Goal: Register for event/course: Sign up to attend an event or enroll in a course

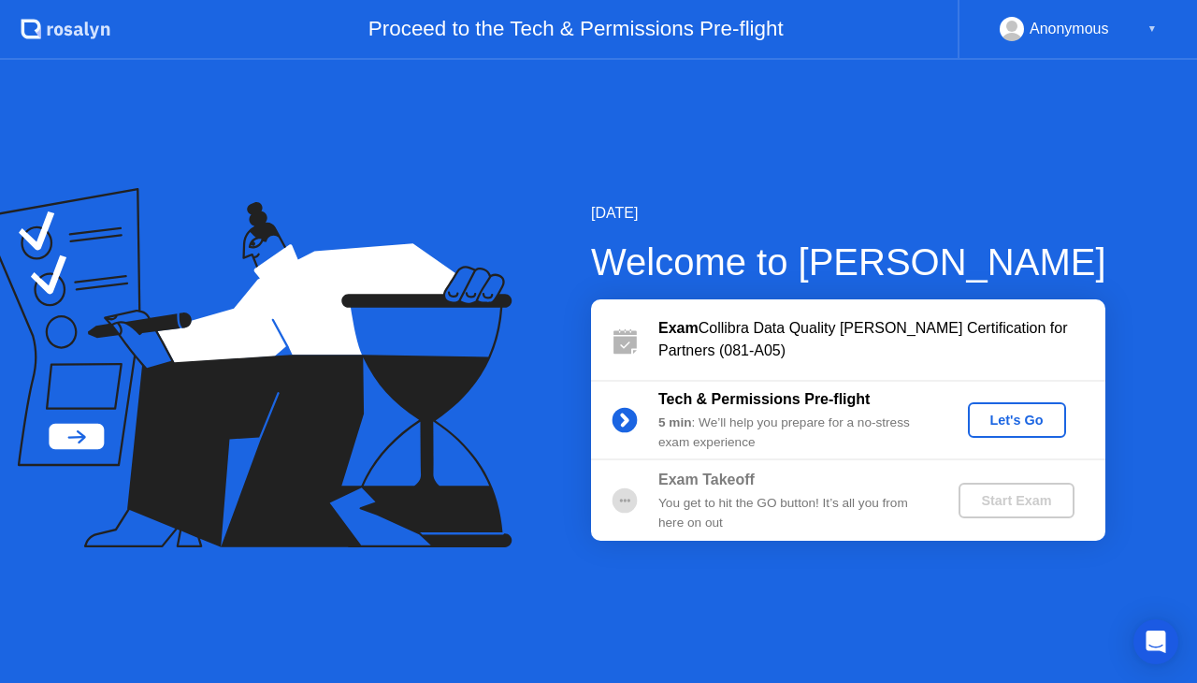
click at [1010, 420] on div "Let's Go" at bounding box center [1017, 420] width 83 height 15
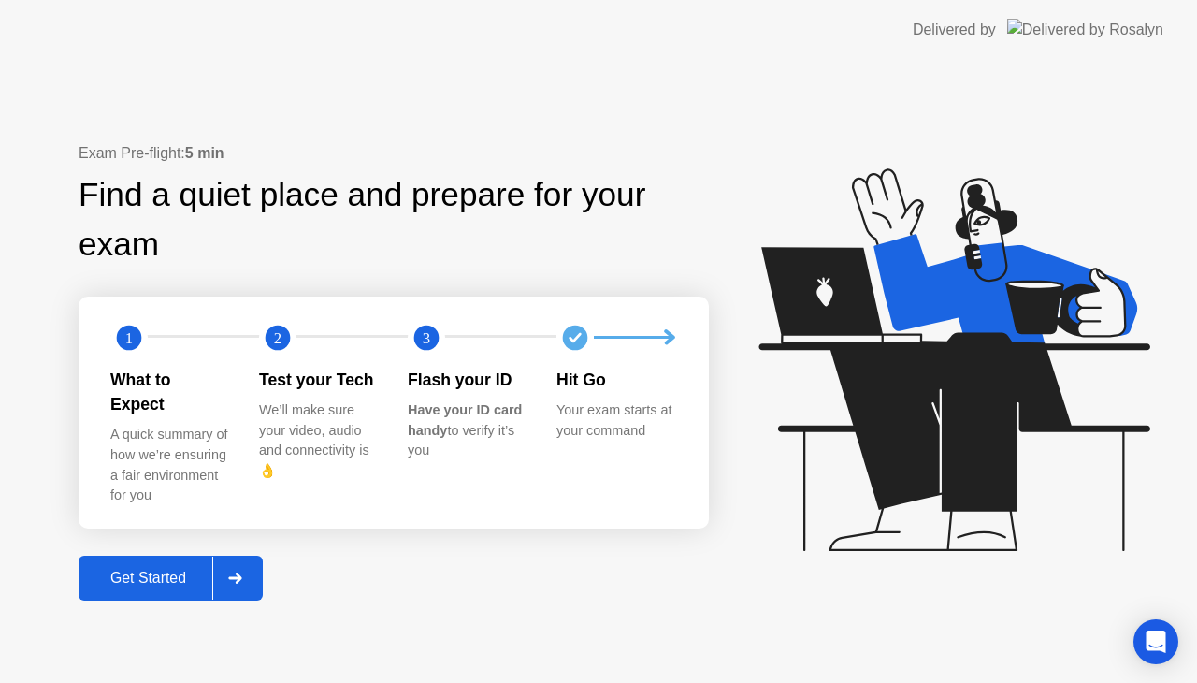
click at [138, 573] on div "Get Started" at bounding box center [148, 578] width 128 height 17
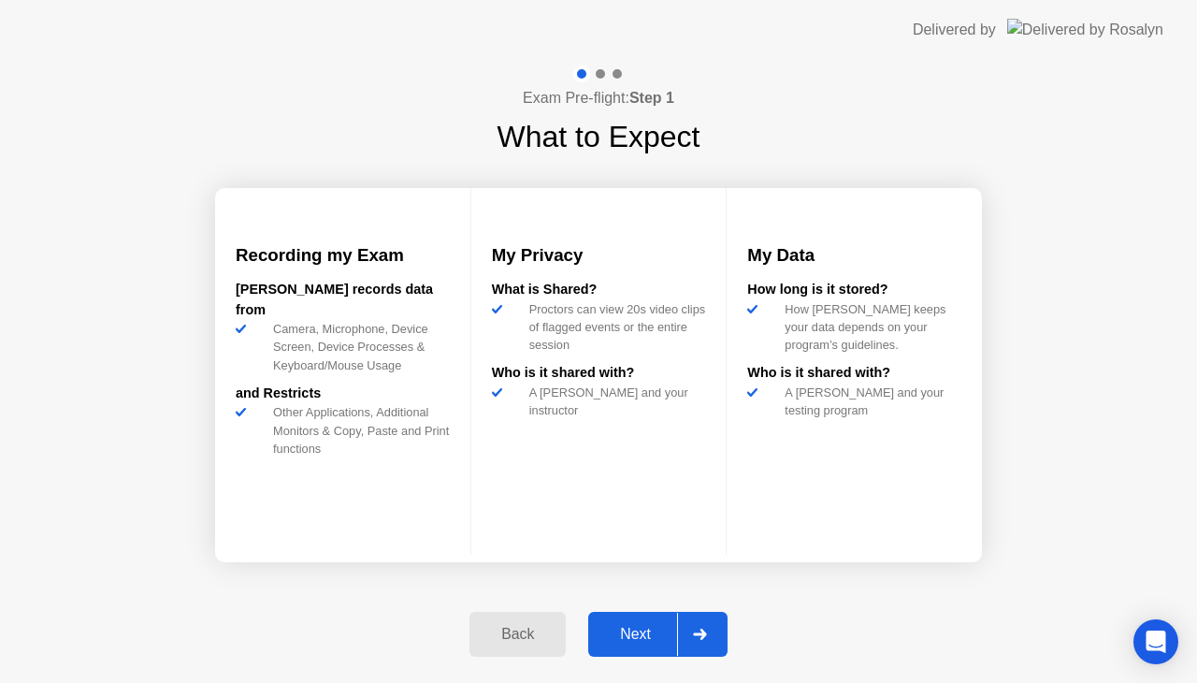
click at [651, 626] on div "Next" at bounding box center [635, 634] width 83 height 17
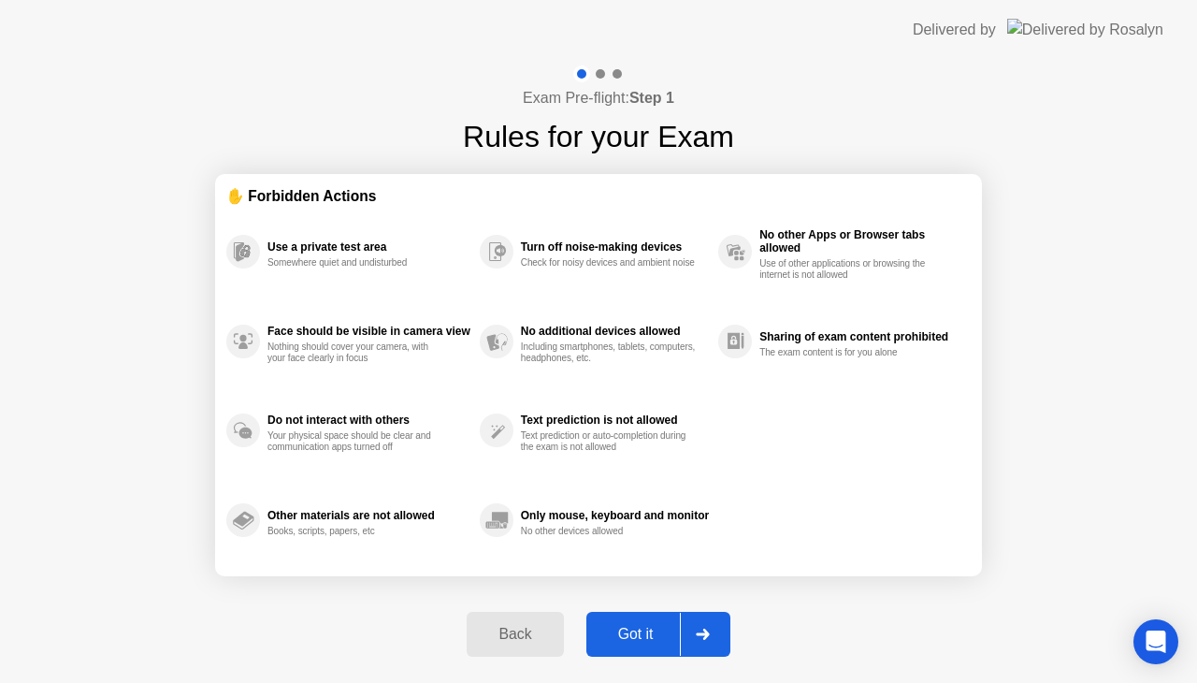
click at [653, 626] on div "Got it" at bounding box center [636, 634] width 88 height 17
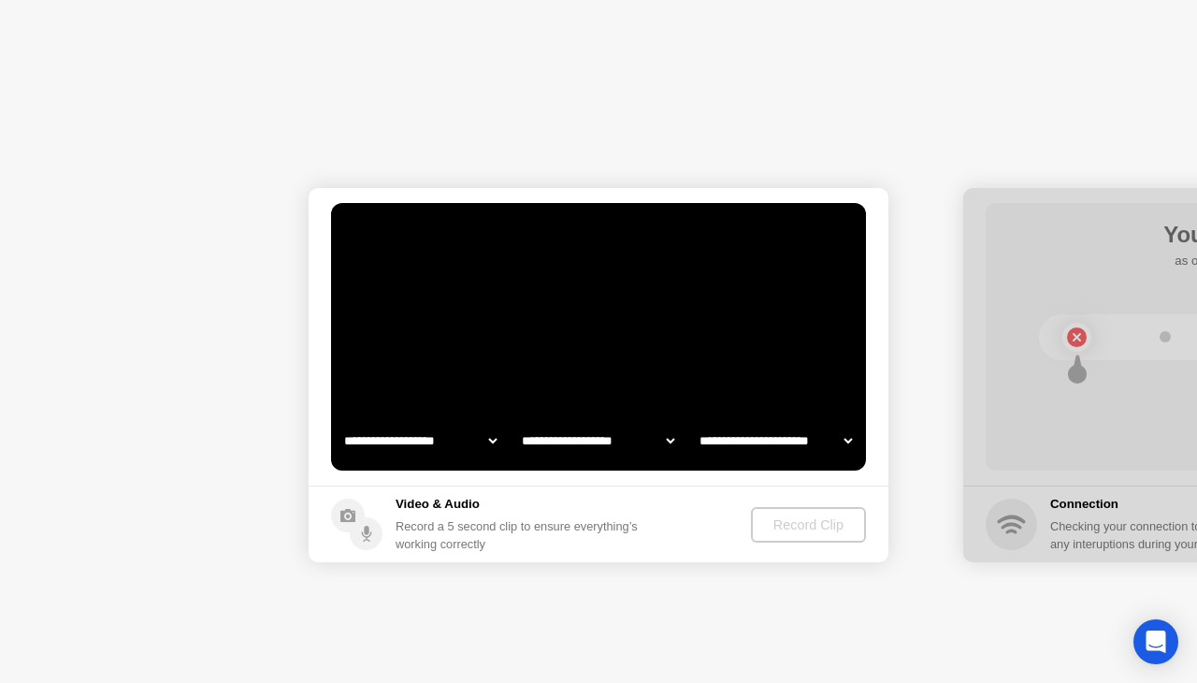
select select "**********"
select select "*******"
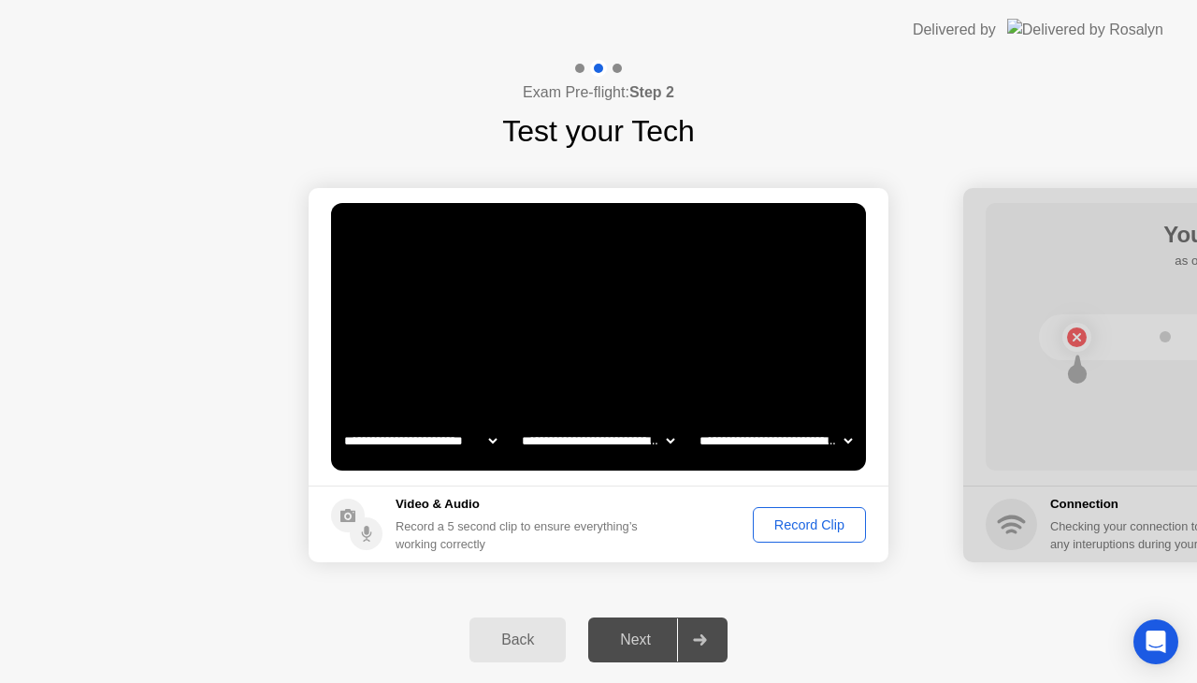
click at [821, 535] on button "Record Clip" at bounding box center [809, 525] width 113 height 36
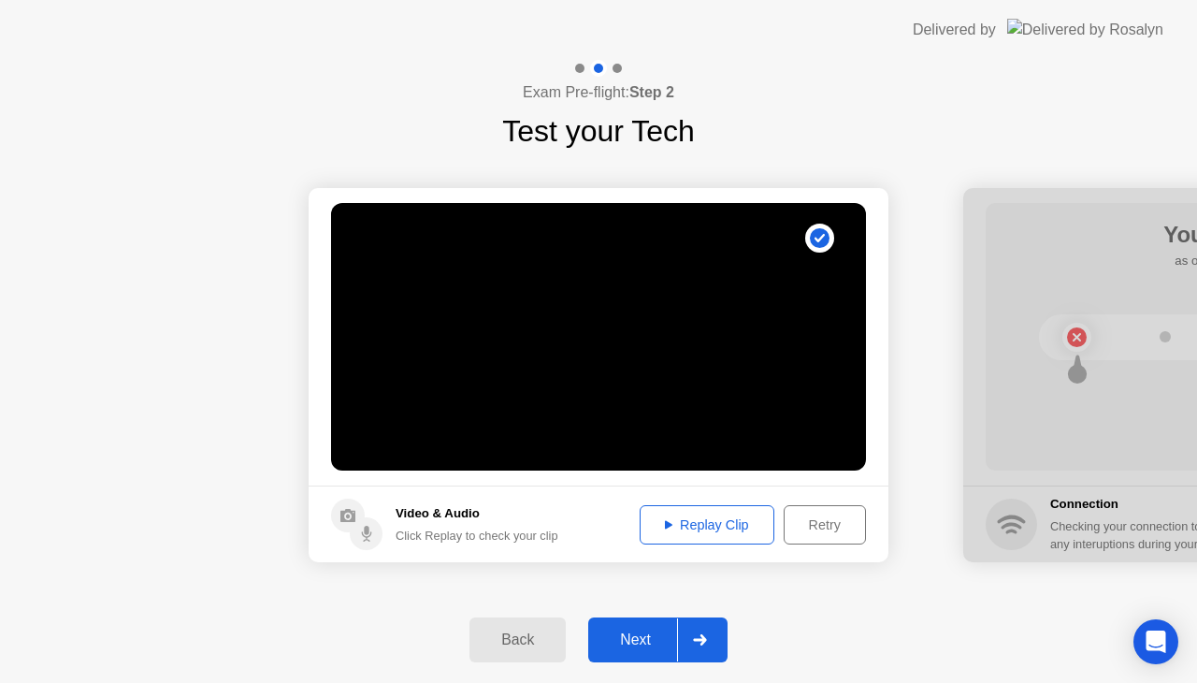
click at [679, 524] on div "Replay Clip" at bounding box center [707, 524] width 122 height 15
click at [642, 641] on div "Next" at bounding box center [635, 639] width 83 height 17
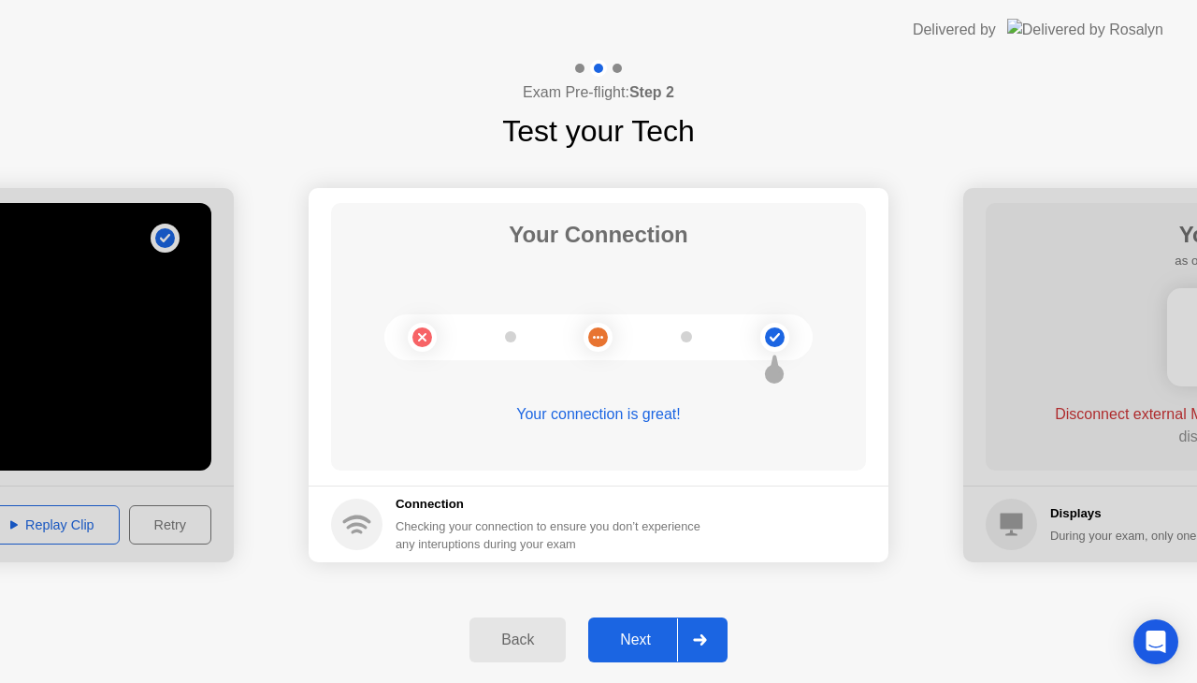
click at [643, 641] on div "Next" at bounding box center [635, 639] width 83 height 17
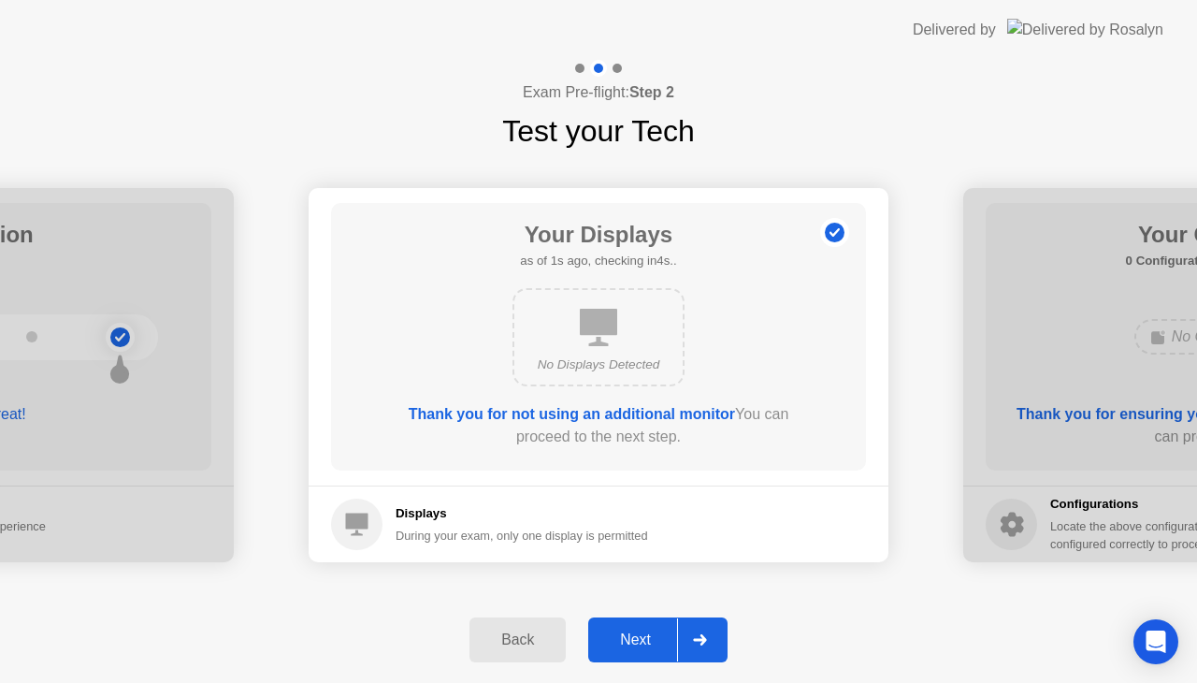
click at [622, 631] on div "Next" at bounding box center [635, 639] width 83 height 17
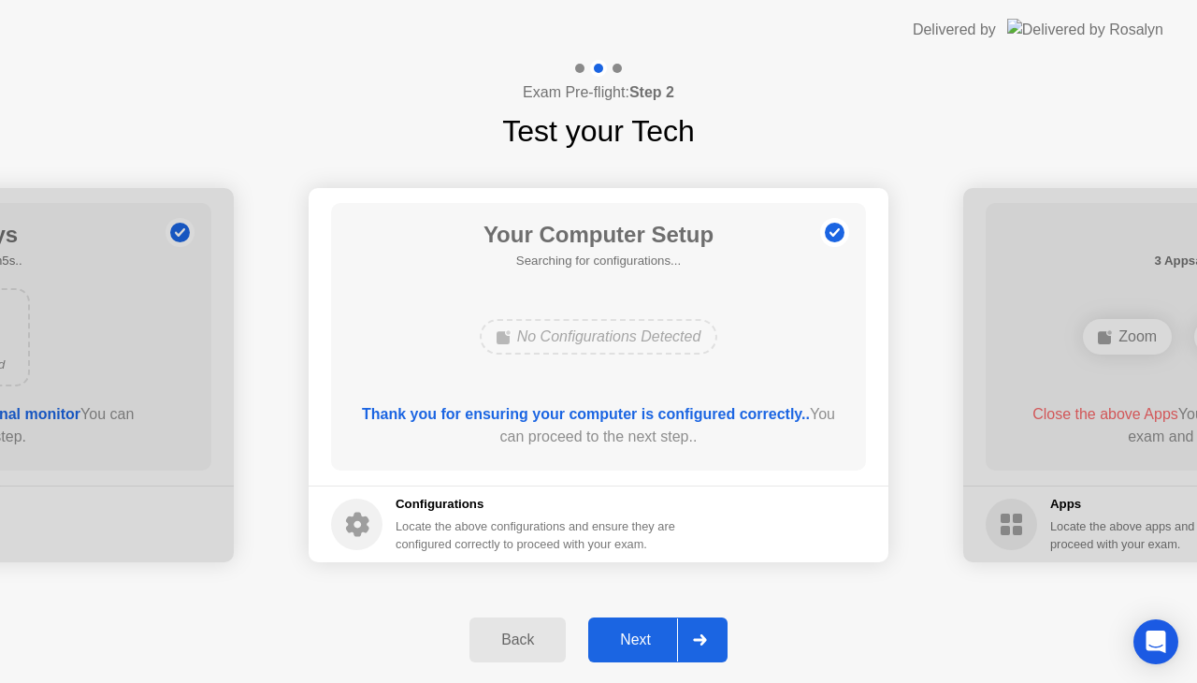
click at [622, 631] on div "Next" at bounding box center [635, 639] width 83 height 17
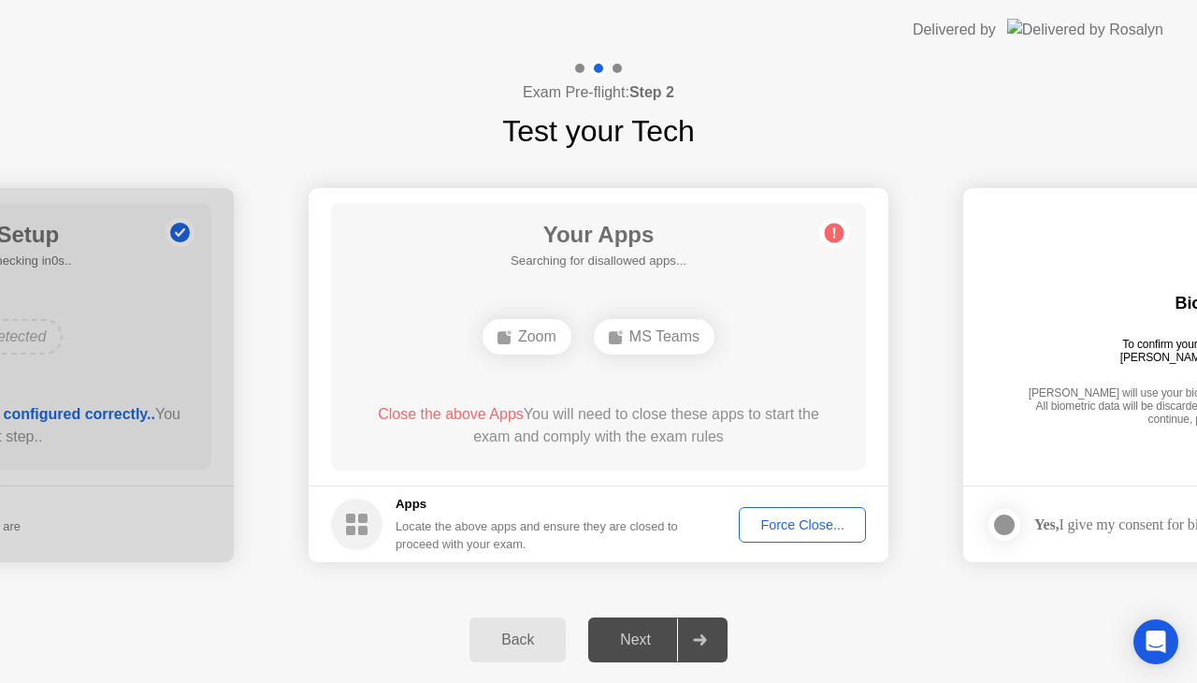
click at [819, 522] on div "Force Close..." at bounding box center [803, 524] width 114 height 15
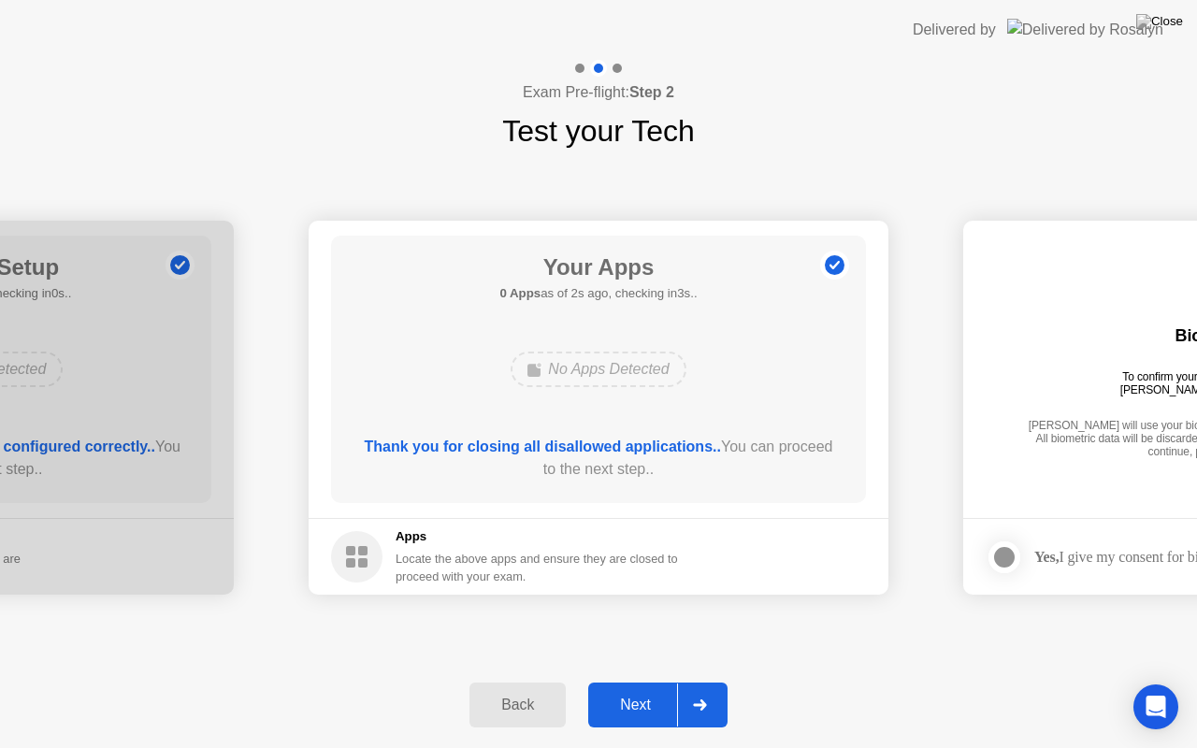
click at [645, 682] on div "Next" at bounding box center [635, 705] width 83 height 17
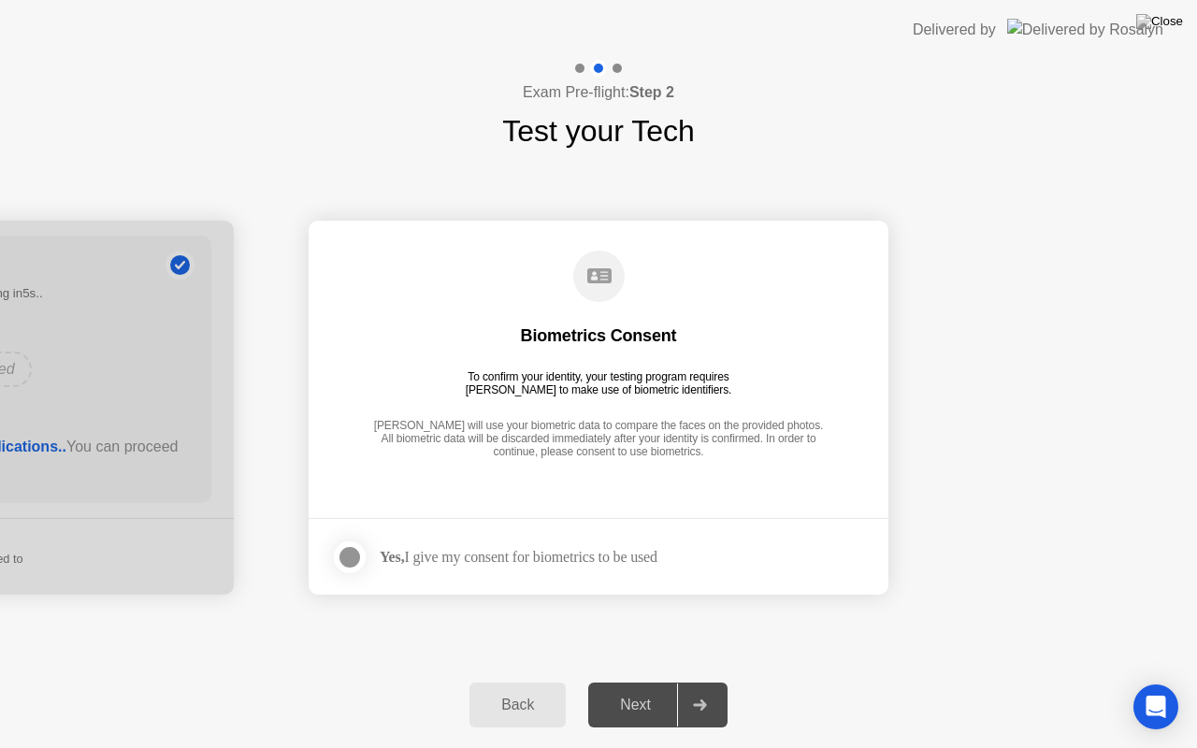
click at [361, 558] on div at bounding box center [350, 557] width 22 height 22
click at [640, 682] on div "Next" at bounding box center [635, 705] width 83 height 17
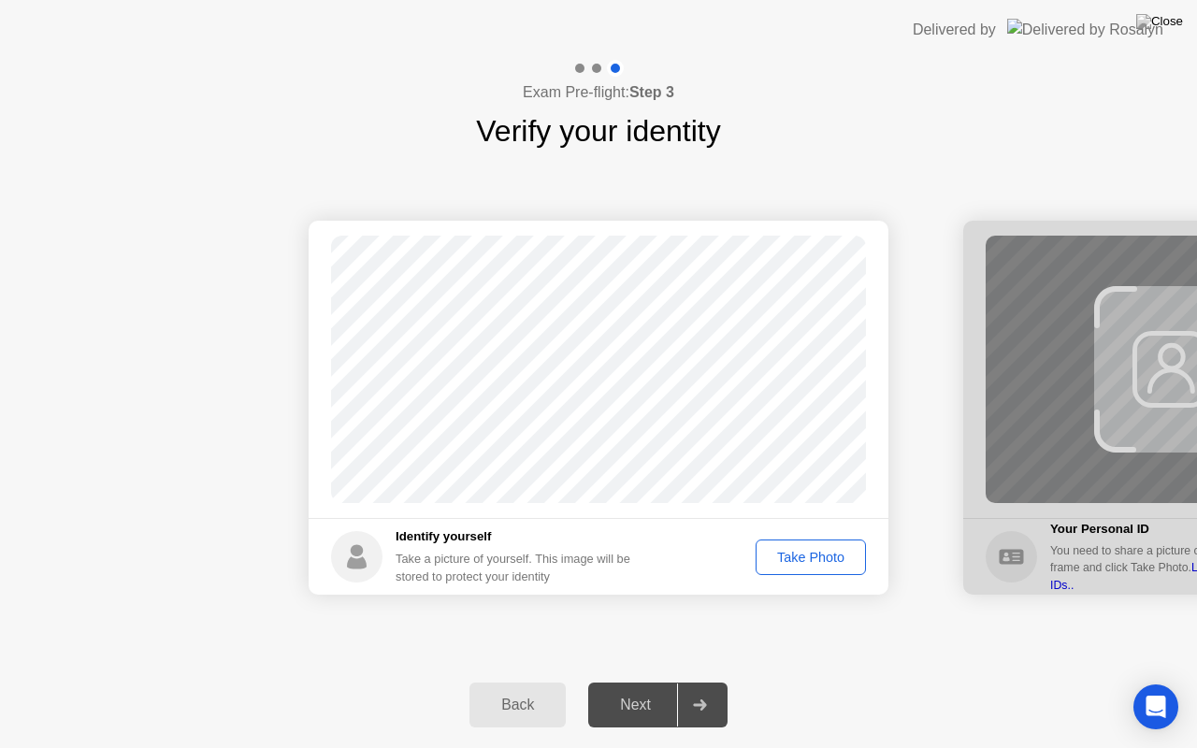
click at [804, 558] on div "Take Photo" at bounding box center [810, 557] width 97 height 15
click at [645, 682] on div "Next" at bounding box center [635, 705] width 83 height 17
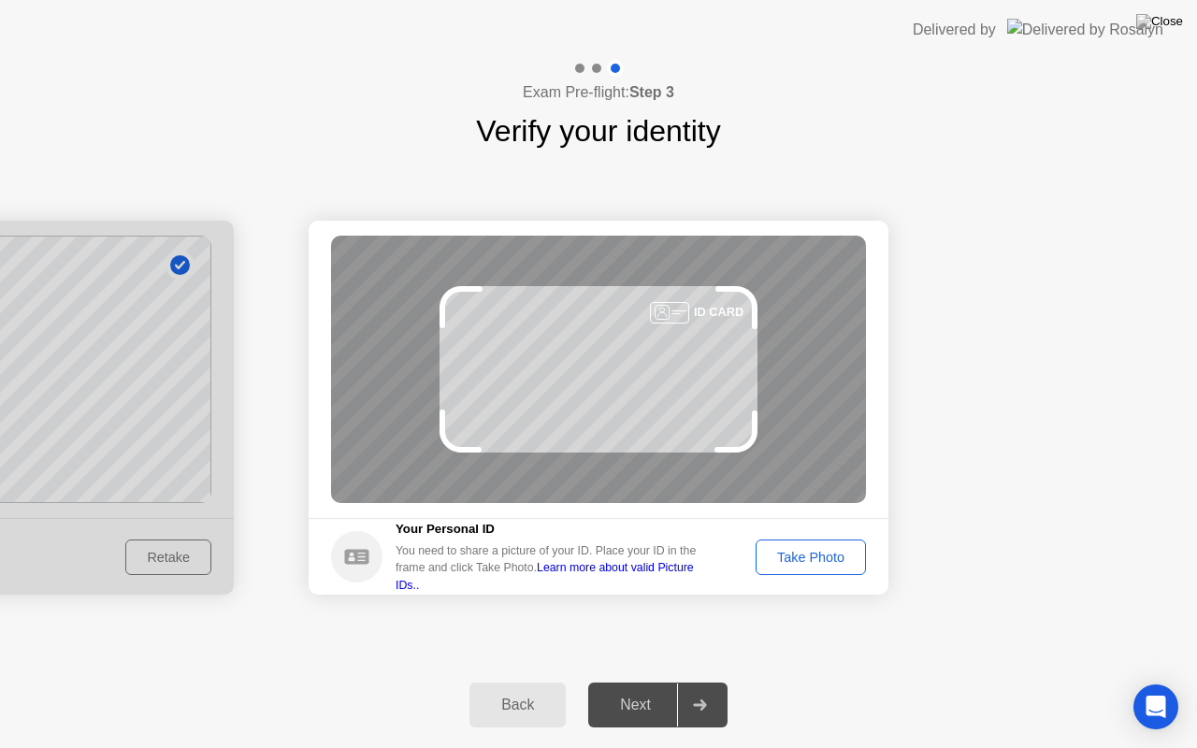
click at [806, 570] on button "Take Photo" at bounding box center [811, 558] width 110 height 36
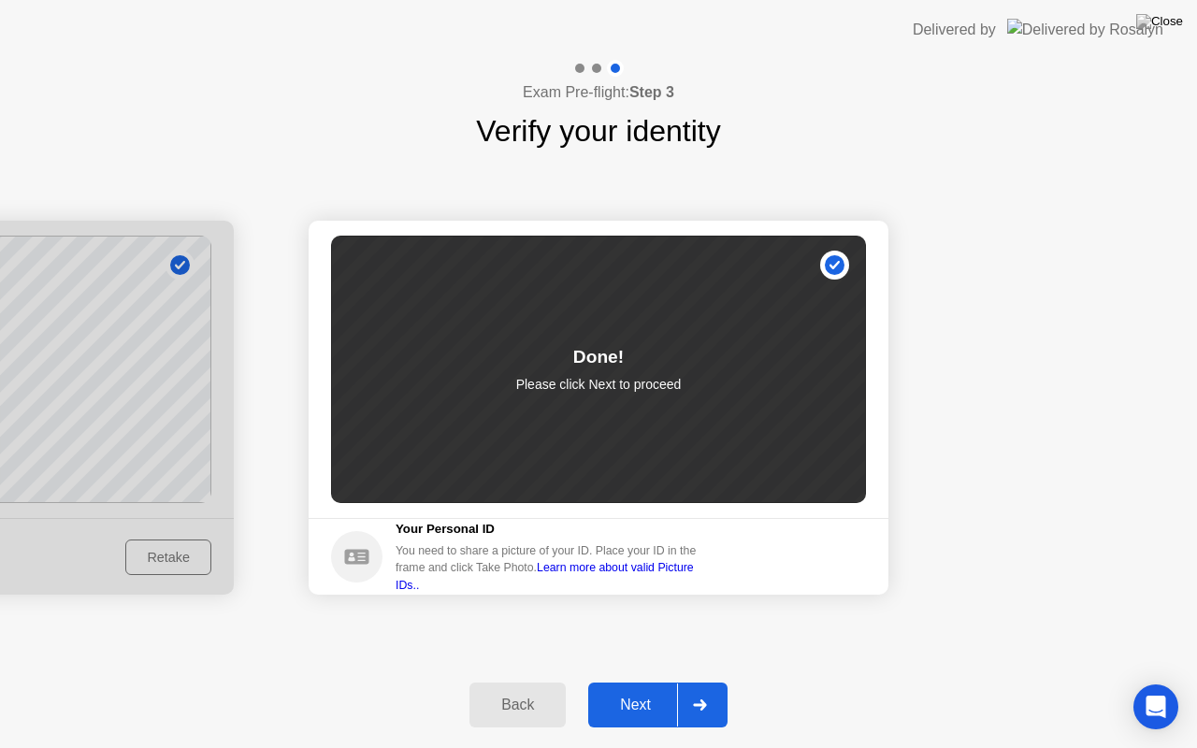
click at [636, 682] on div "Next" at bounding box center [635, 705] width 83 height 17
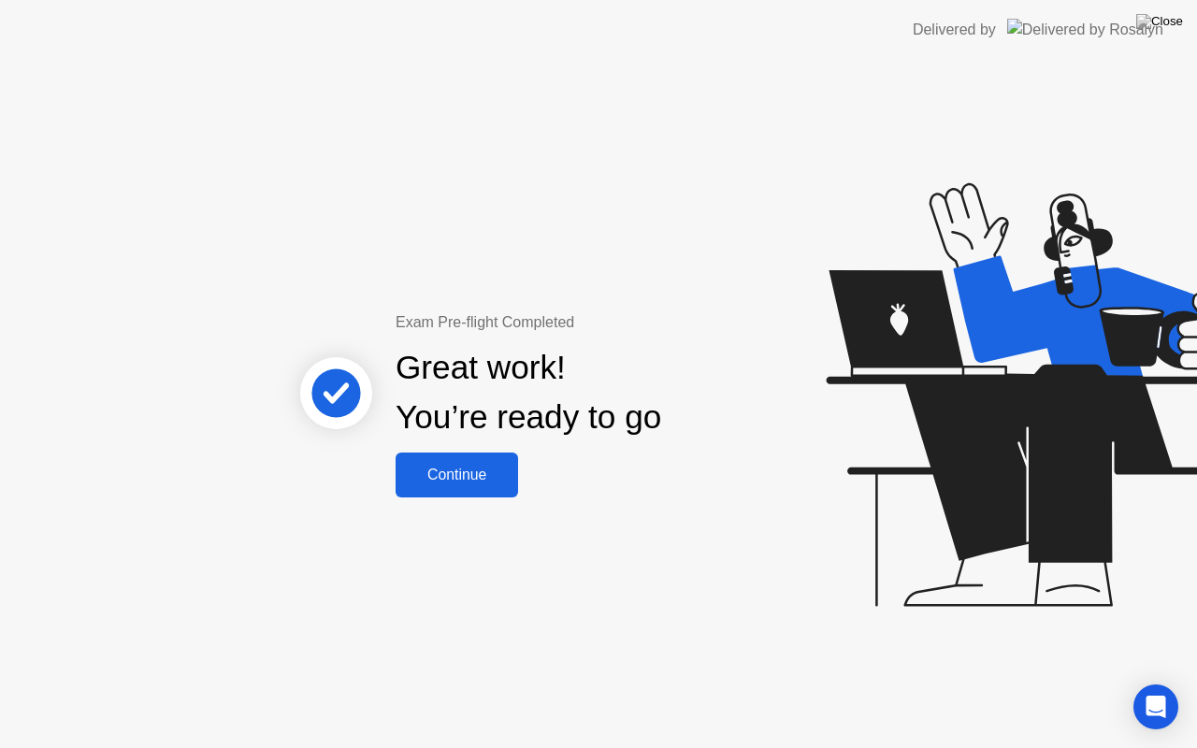
click at [470, 471] on div "Continue" at bounding box center [456, 475] width 111 height 17
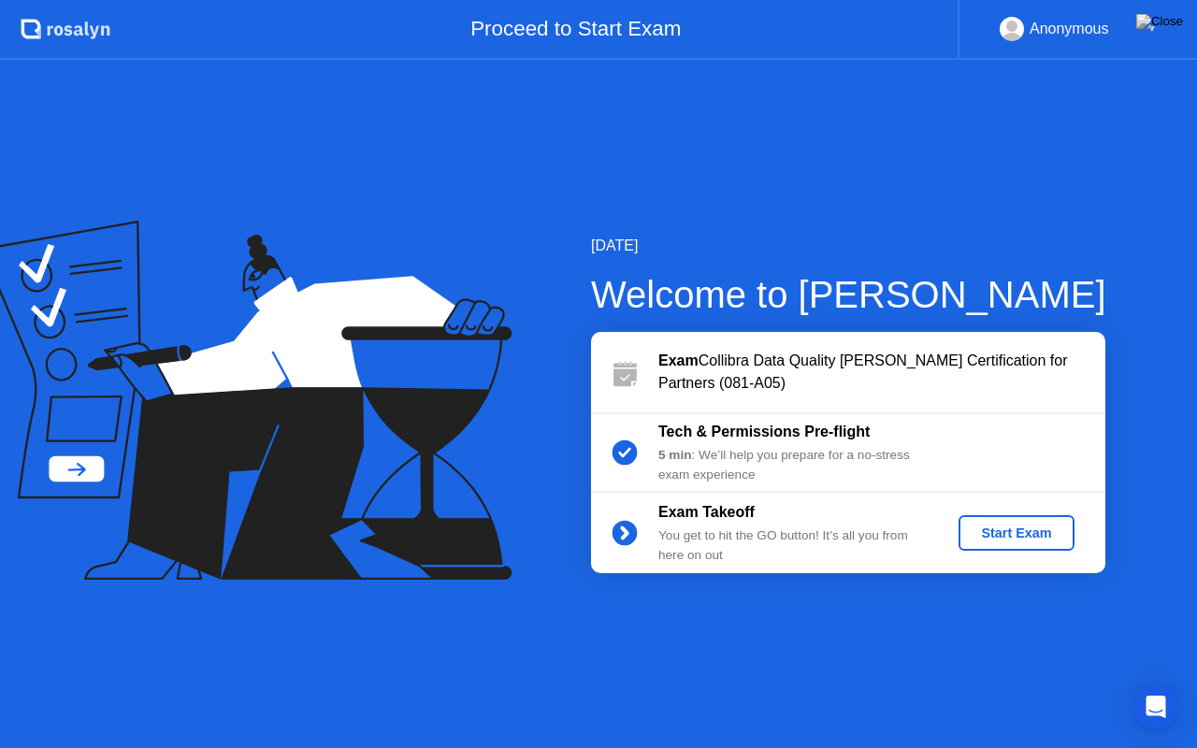
click at [1000, 532] on div "Start Exam" at bounding box center [1016, 533] width 100 height 15
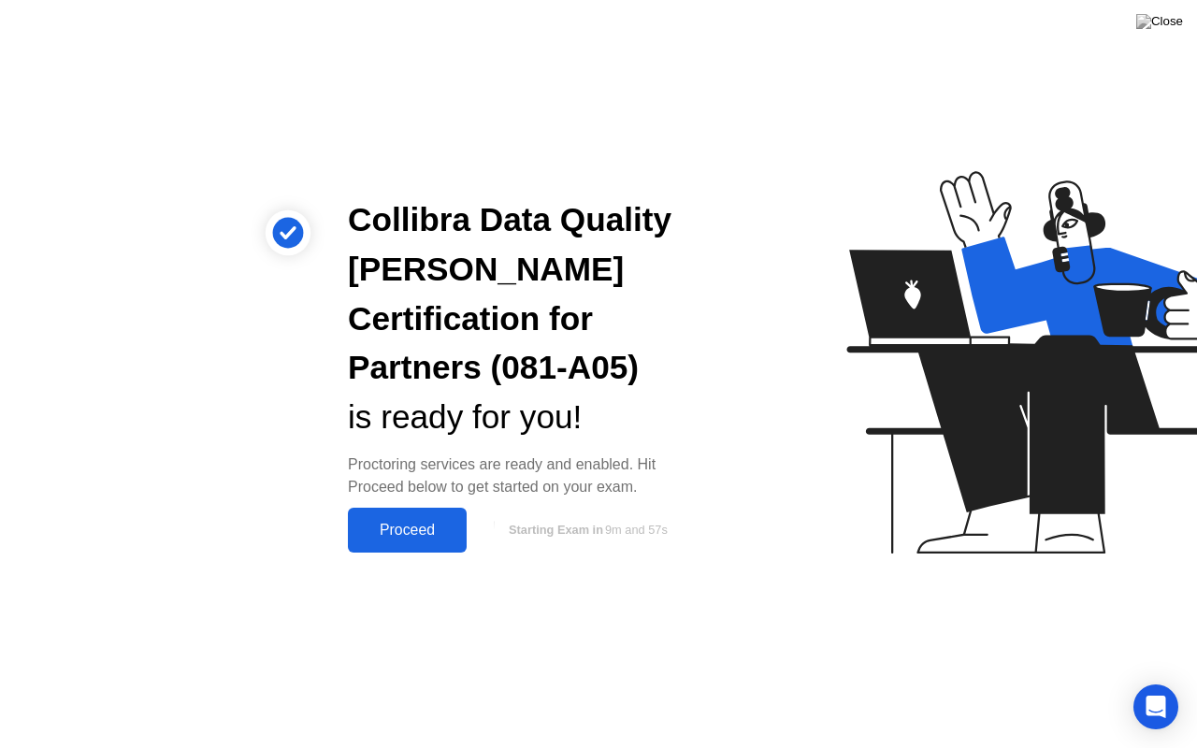
click at [396, 529] on div "Proceed" at bounding box center [408, 530] width 108 height 17
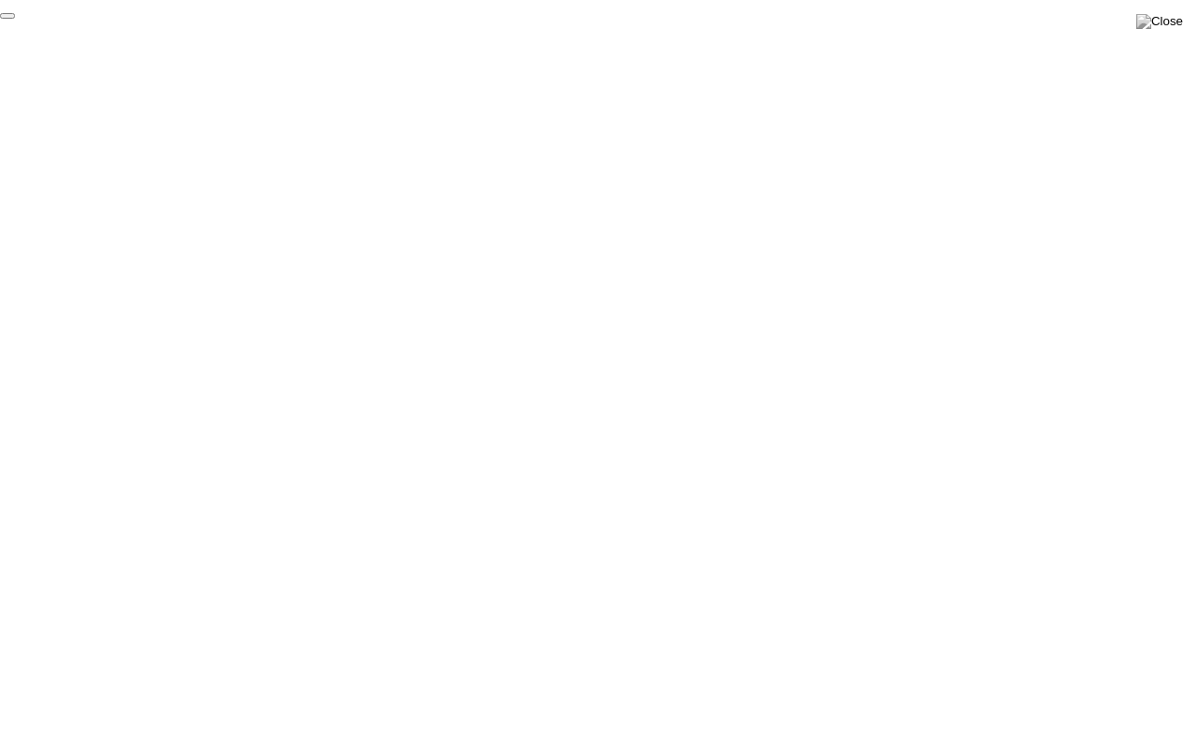
click div "End Proctoring Session"
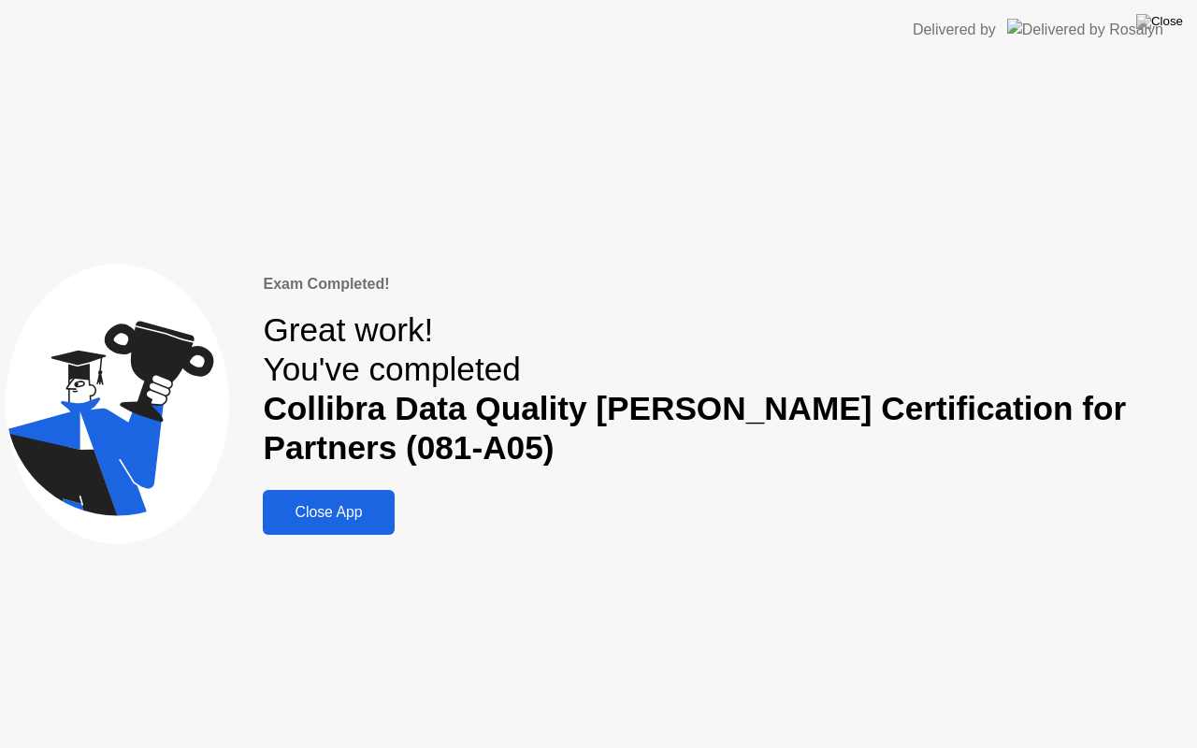
click at [368, 498] on button "Close App" at bounding box center [328, 512] width 131 height 45
